Goal: Transaction & Acquisition: Purchase product/service

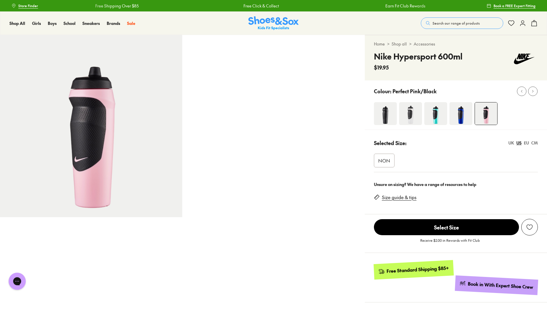
select select "*"
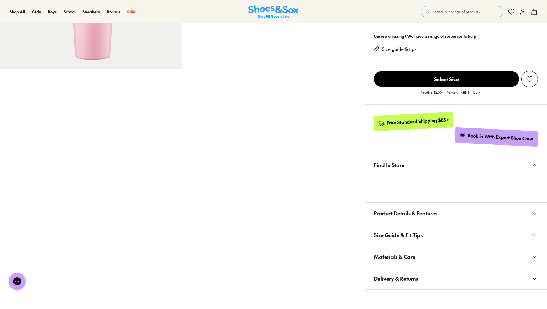
scroll to position [640, 0]
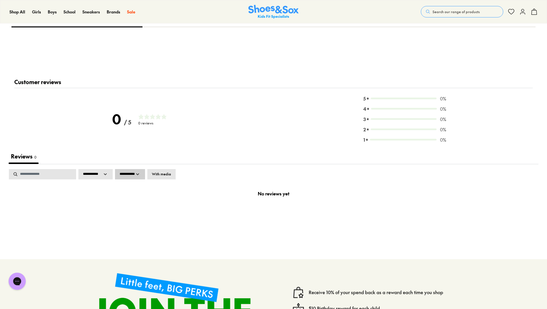
select select "*"
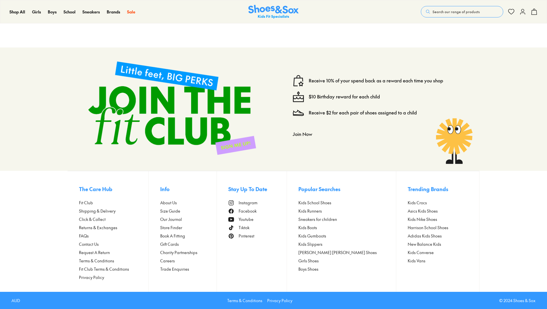
select select "*"
